Goal: Communication & Community: Answer question/provide support

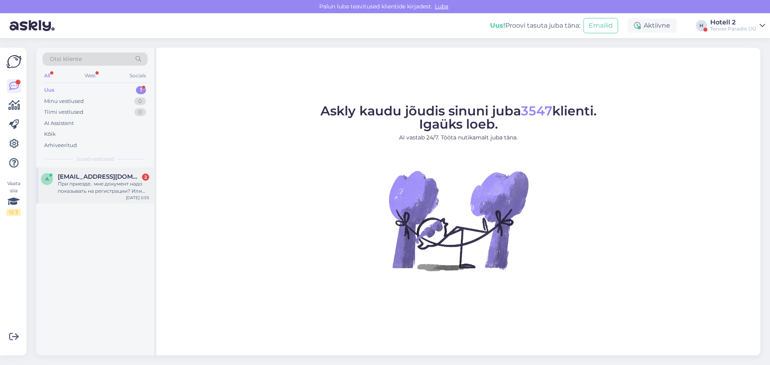
click at [113, 186] on div "При приезде.. мне документ надо показывать на регистрации? Или файл бронировани…" at bounding box center [103, 188] width 91 height 14
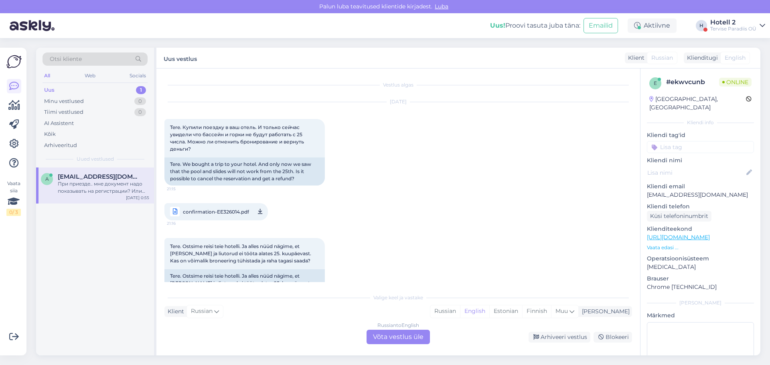
scroll to position [481, 0]
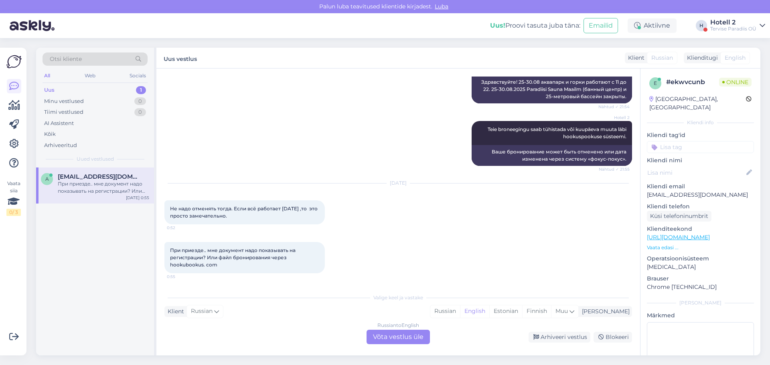
click at [400, 335] on div "Russian to English Võta vestlus üle" at bounding box center [398, 337] width 63 height 14
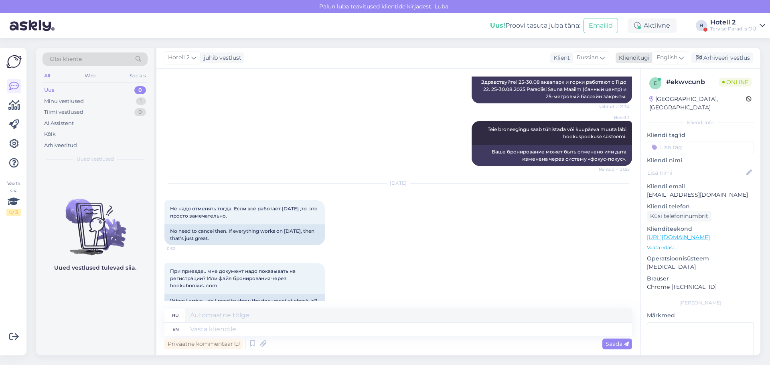
click at [665, 55] on span "English" at bounding box center [667, 57] width 21 height 9
type input "ru"
click at [633, 106] on link "Russian" at bounding box center [652, 106] width 88 height 13
click at [211, 325] on textarea at bounding box center [398, 328] width 468 height 17
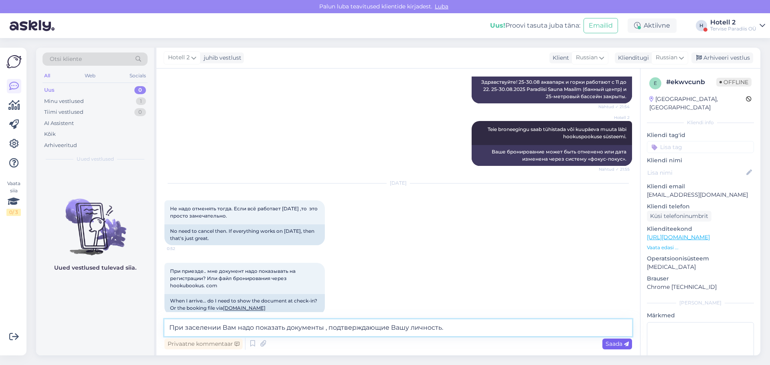
type textarea "При заселении Вам надо показать документы , подтверждающие Вашу личность."
click at [609, 347] on span "Saada" at bounding box center [617, 344] width 23 height 7
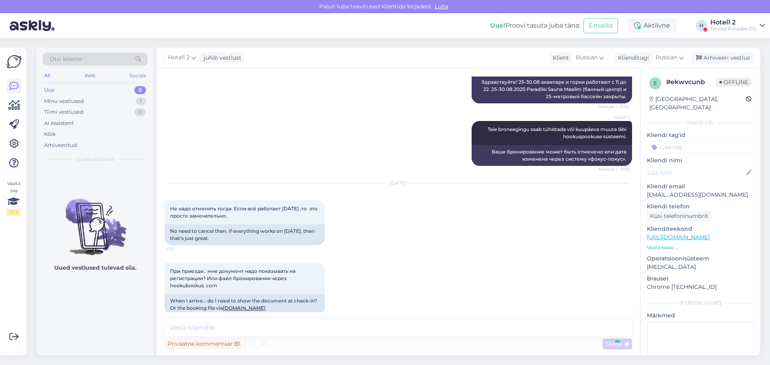
scroll to position [534, 0]
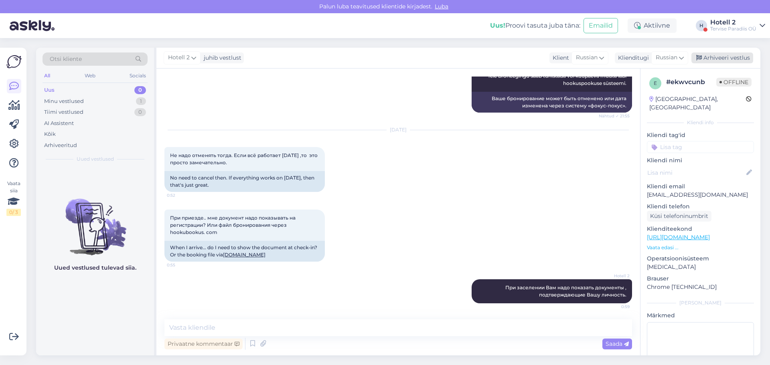
click at [729, 57] on div "Arhiveeri vestlus" at bounding box center [723, 58] width 62 height 11
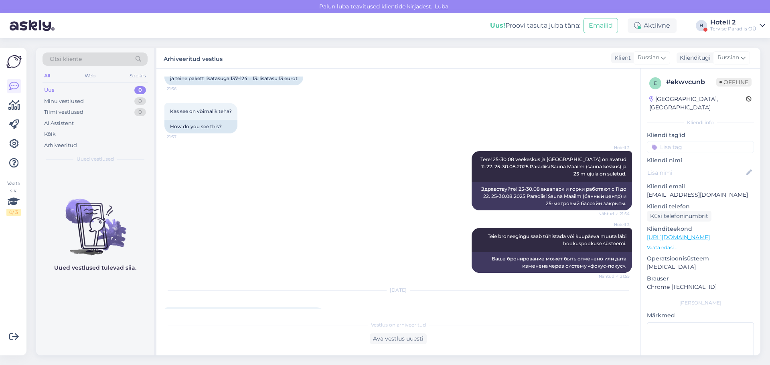
scroll to position [537, 0]
